Goal: Navigation & Orientation: Find specific page/section

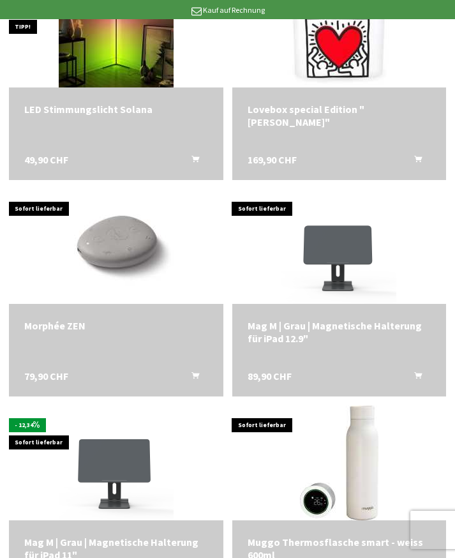
scroll to position [2543, 0]
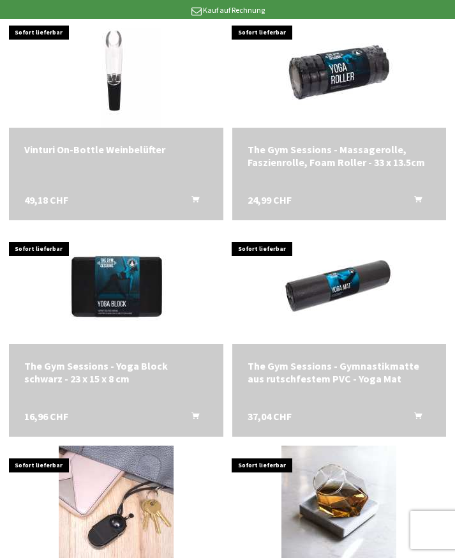
scroll to position [3595, 0]
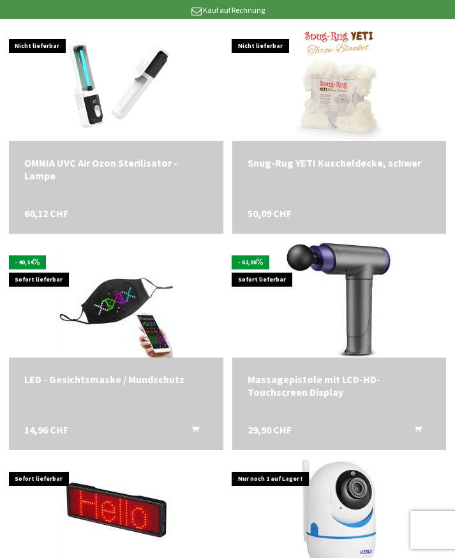
scroll to position [5115, 0]
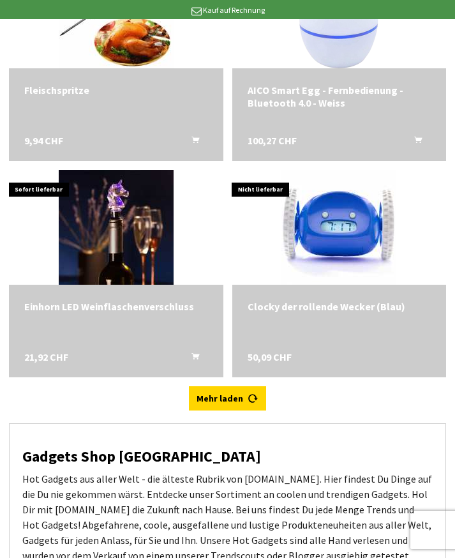
scroll to position [8231, 0]
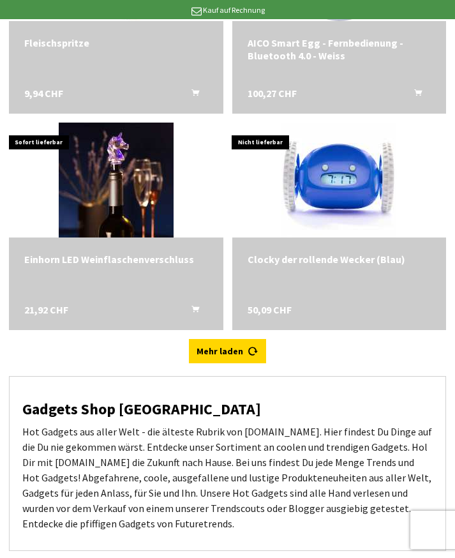
click at [231, 339] on link "Mehr laden" at bounding box center [227, 351] width 77 height 24
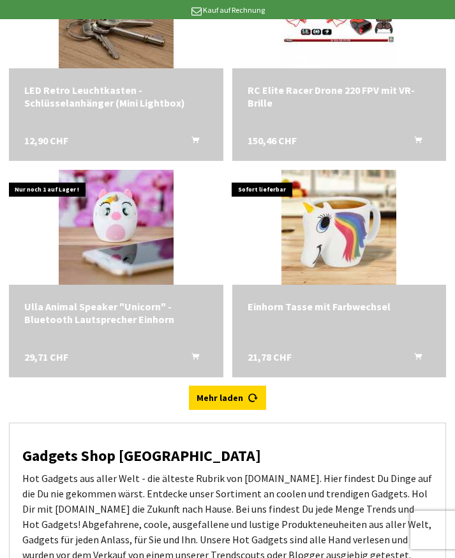
scroll to position [9490, 0]
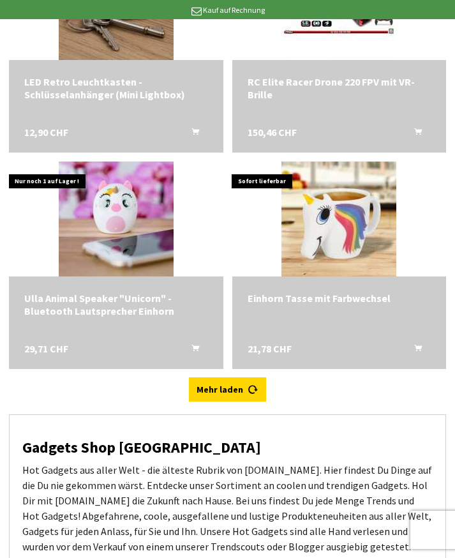
click at [247, 377] on link "Mehr laden" at bounding box center [227, 389] width 77 height 24
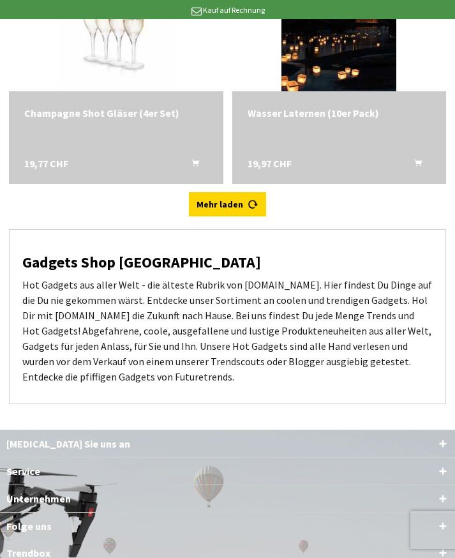
scroll to position [10969, 0]
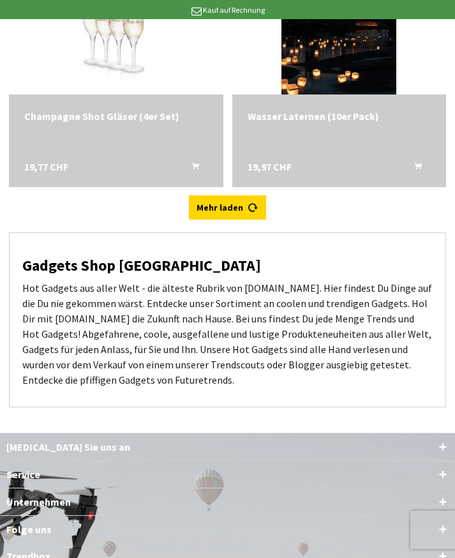
click at [230, 195] on link "Mehr laden" at bounding box center [227, 207] width 77 height 24
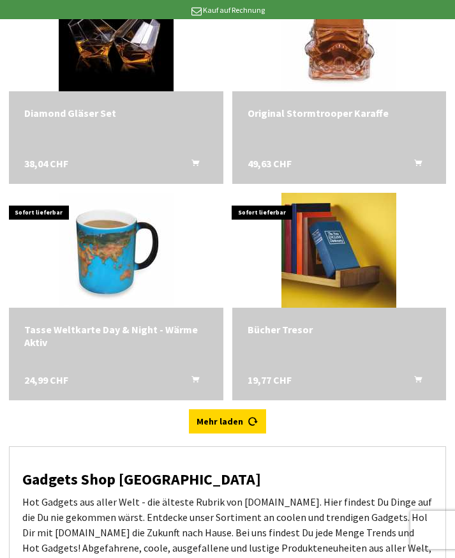
scroll to position [12145, 0]
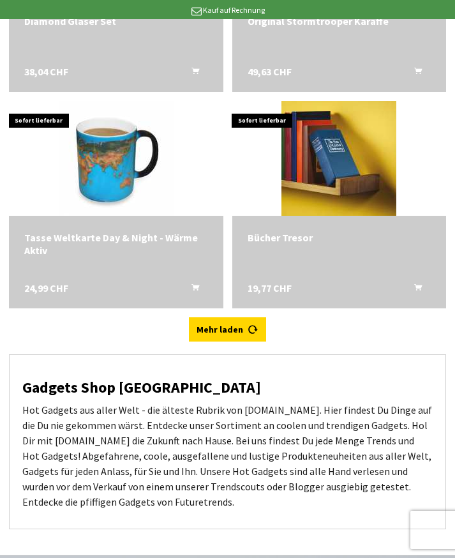
click at [248, 319] on icon at bounding box center [253, 324] width 10 height 10
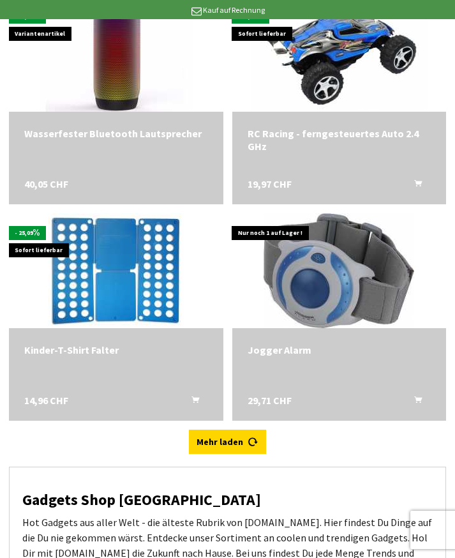
scroll to position [13350, 0]
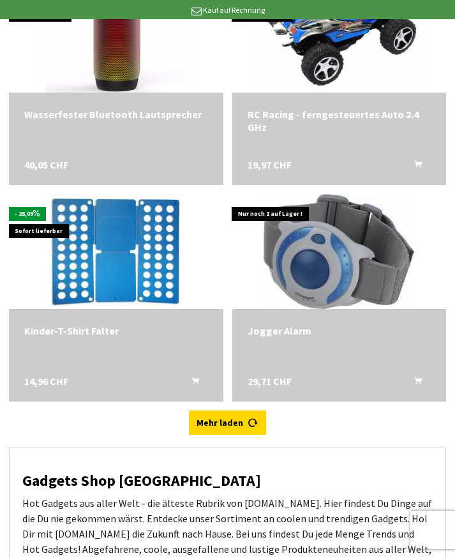
click at [255, 412] on icon at bounding box center [253, 417] width 10 height 10
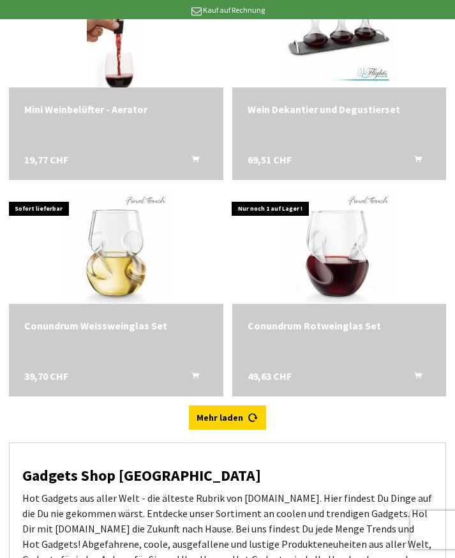
scroll to position [14720, 0]
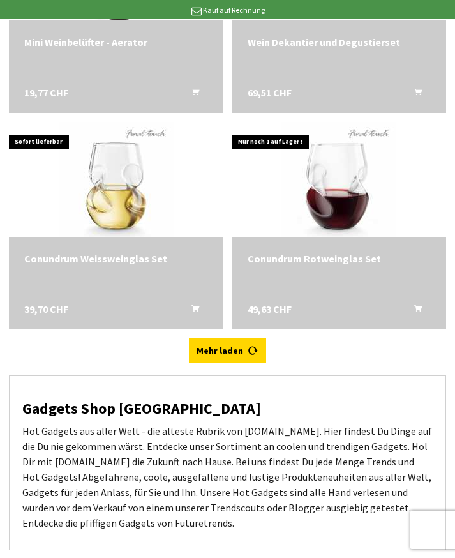
click at [249, 340] on icon at bounding box center [253, 345] width 10 height 10
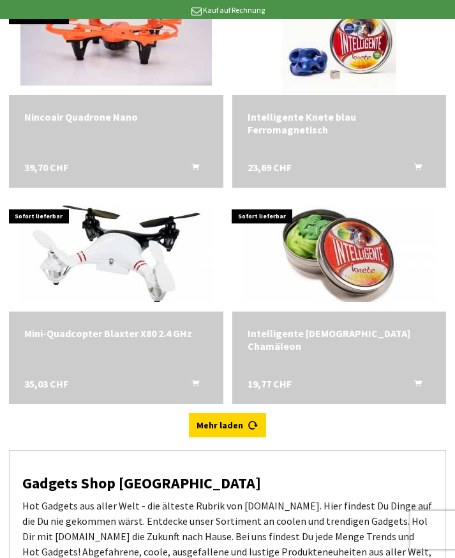
scroll to position [16040, 0]
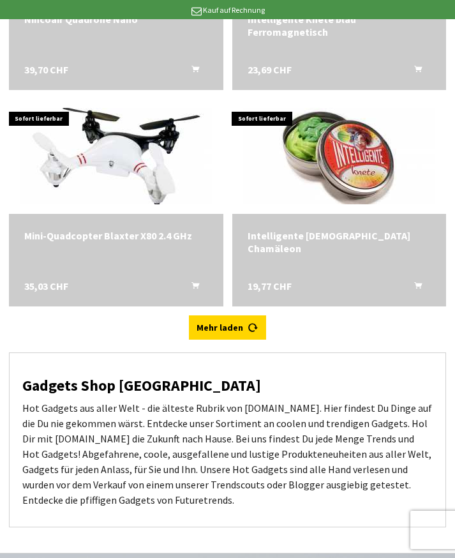
click at [242, 315] on link "Mehr laden" at bounding box center [227, 327] width 77 height 24
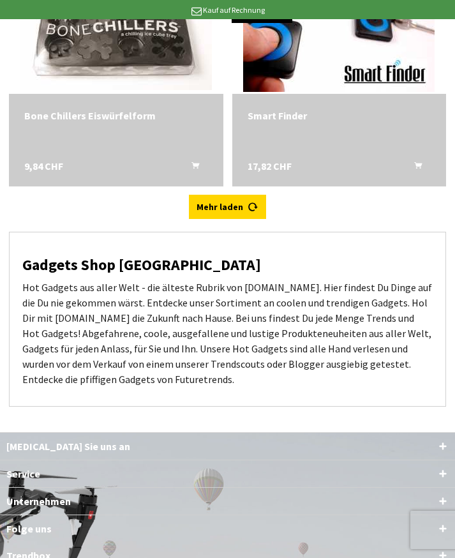
scroll to position [17457, 0]
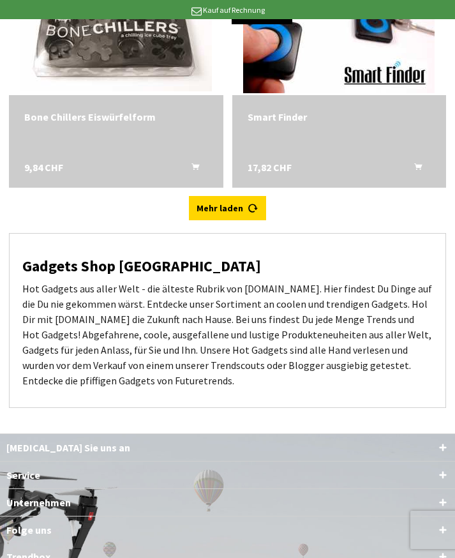
click at [234, 196] on link "Mehr laden" at bounding box center [227, 208] width 77 height 24
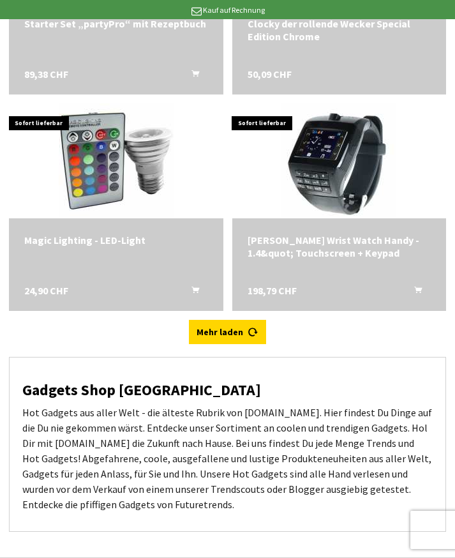
scroll to position [18648, 0]
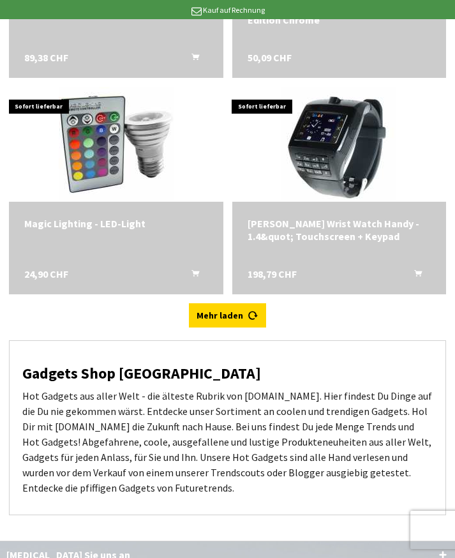
click at [255, 305] on icon at bounding box center [253, 310] width 10 height 10
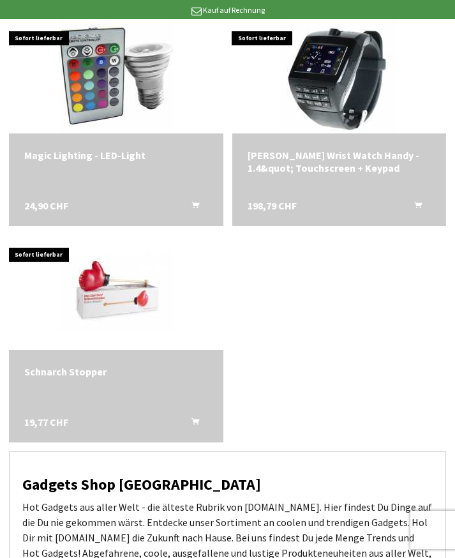
scroll to position [18641, 0]
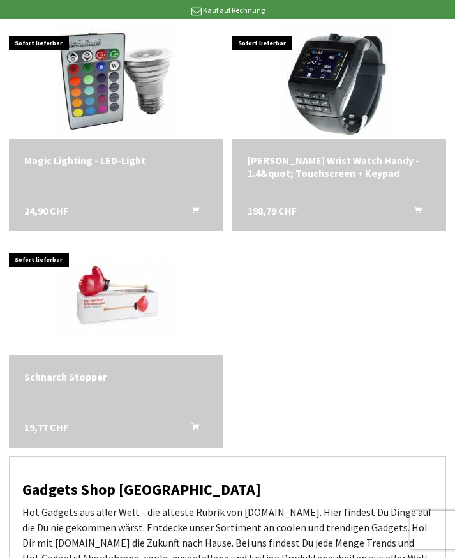
scroll to position [18711, 0]
